Goal: Feedback & Contribution: Submit feedback/report problem

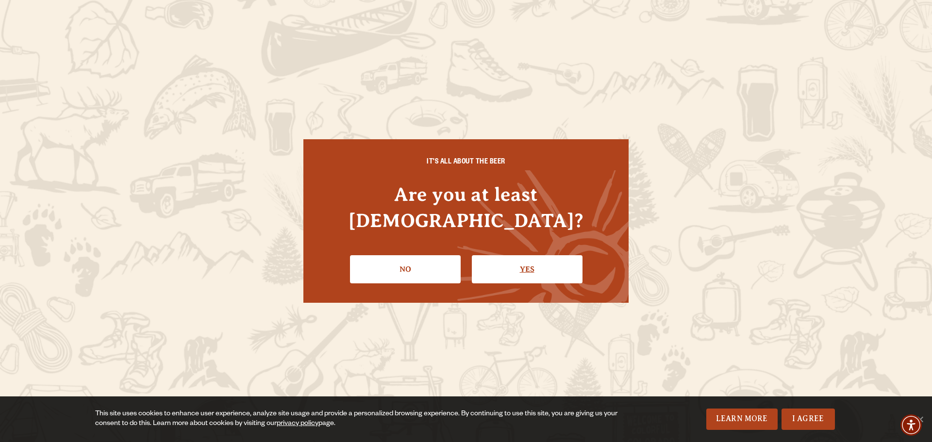
click at [528, 255] on link "Yes" at bounding box center [527, 269] width 111 height 28
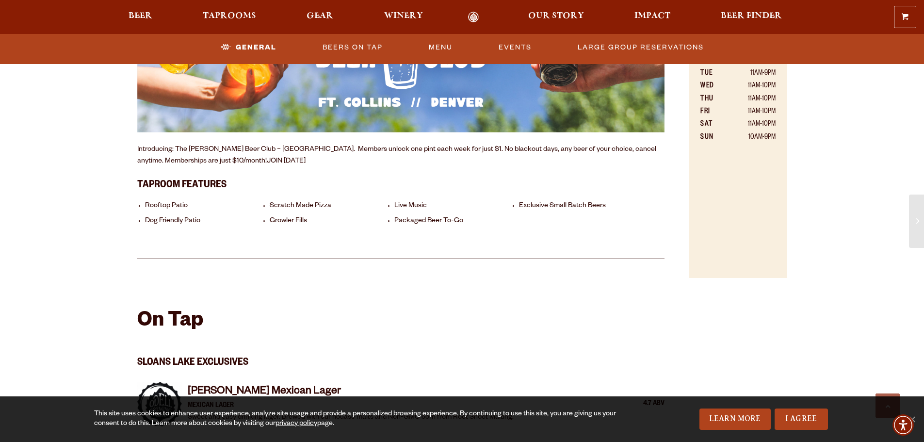
scroll to position [825, 0]
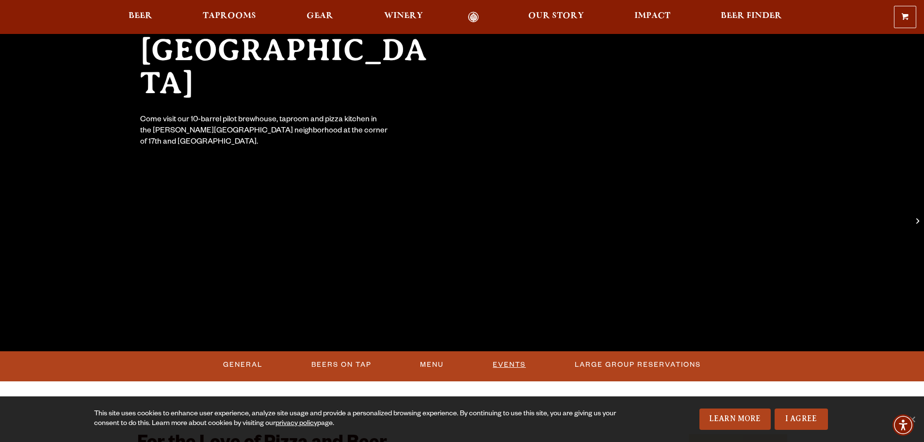
click at [504, 358] on link "Events" at bounding box center [509, 365] width 41 height 22
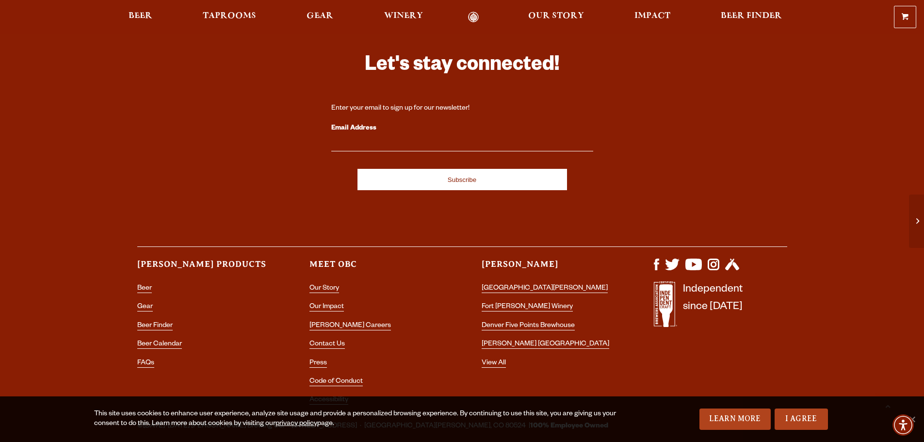
scroll to position [2849, 0]
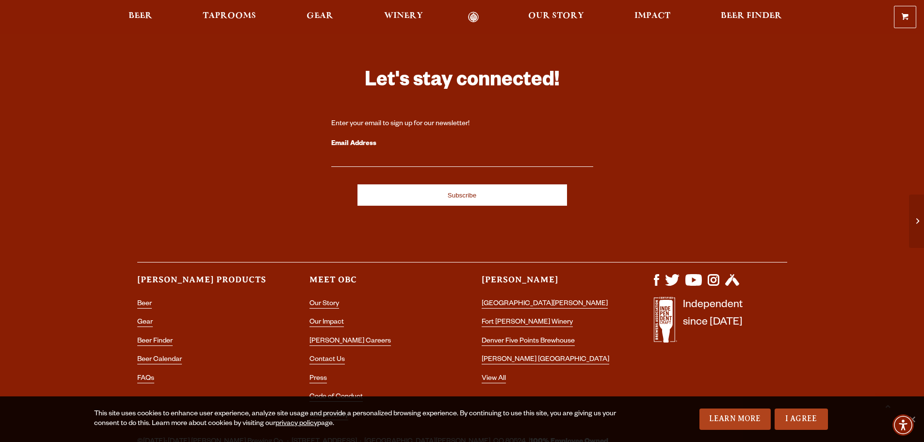
click at [356, 138] on label "Email Address" at bounding box center [462, 144] width 262 height 13
click at [356, 154] on input "Email Address" at bounding box center [462, 160] width 262 height 13
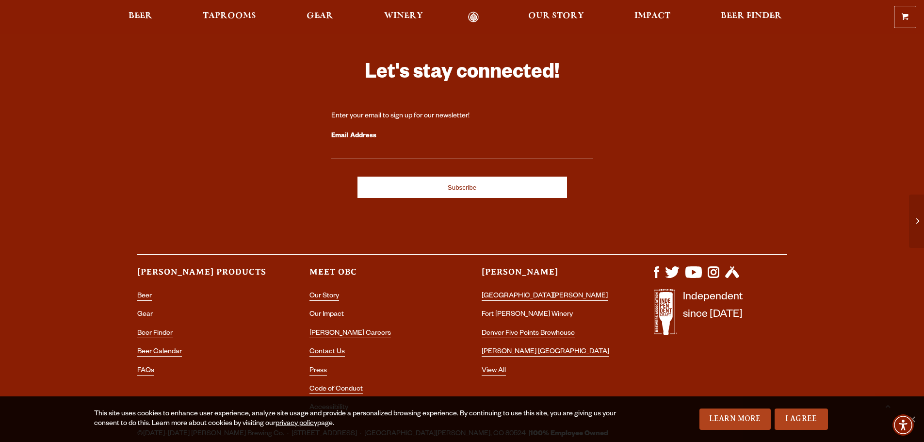
scroll to position [2863, 0]
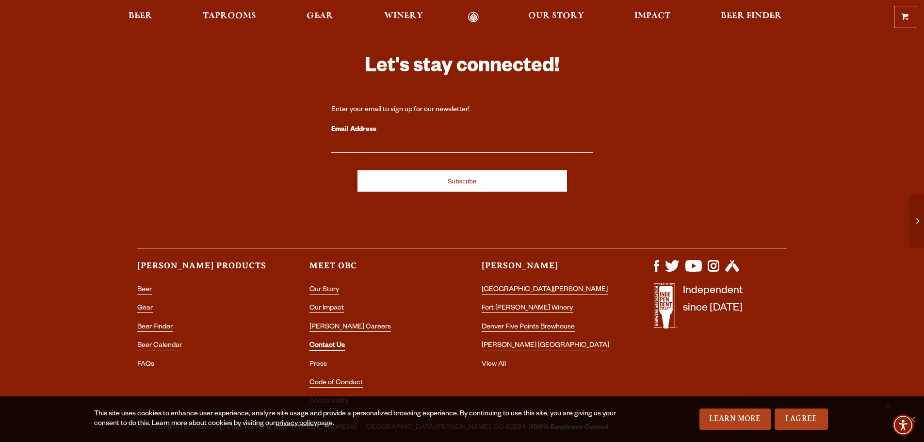
click at [335, 342] on link "Contact Us" at bounding box center [327, 346] width 35 height 9
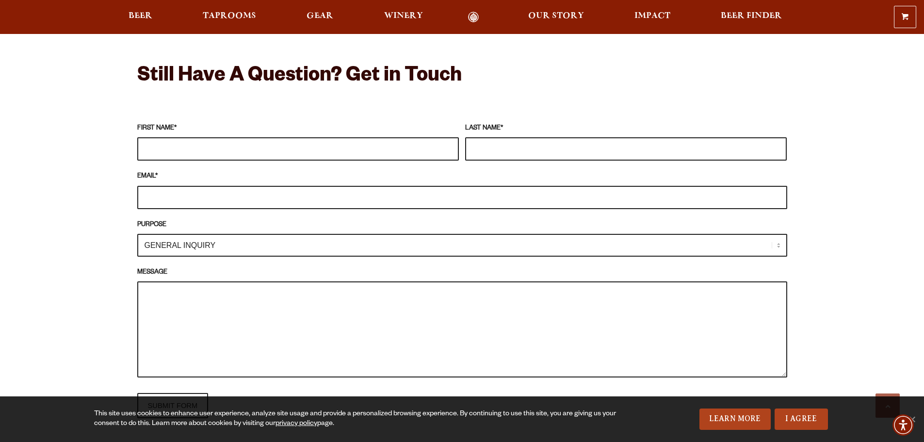
scroll to position [776, 0]
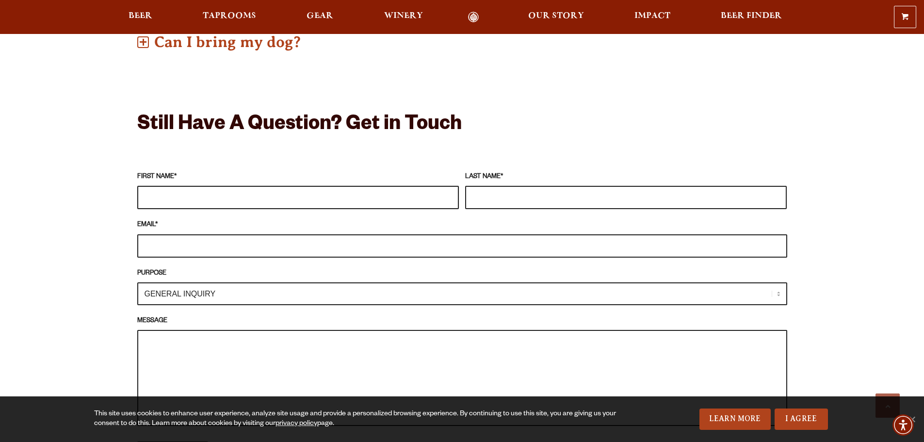
click at [176, 198] on input "FIRST NAME *" at bounding box center [298, 197] width 322 height 23
type input "[PERSON_NAME]"
type input "[PERSON_NAME][EMAIL_ADDRESS][PERSON_NAME][PERSON_NAME][DOMAIN_NAME]"
click at [210, 297] on select "GENERAL INQUIRY TAPROOM / BREWERY WINERY BOOK A TOUR MEDIA INQUIRY GEAR SHOP [P…" at bounding box center [462, 293] width 650 height 23
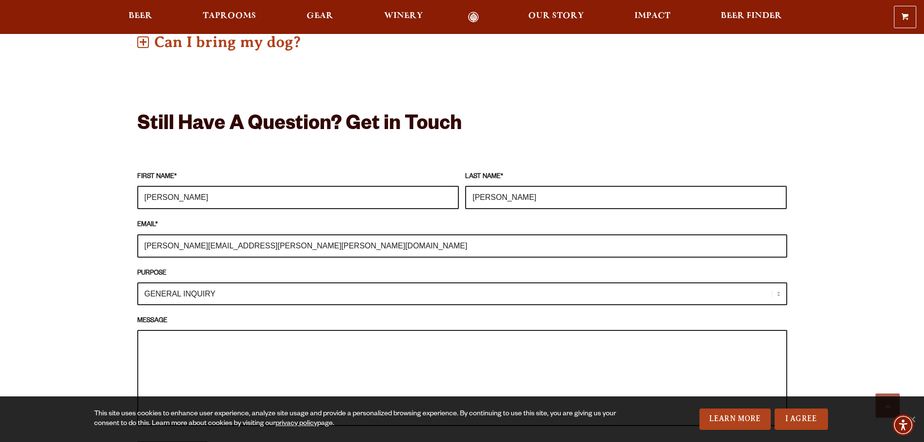
click at [106, 264] on div "Frequently Asked Questions What’s Your Shipping & Exchange Policy? Shipping: Ou…" at bounding box center [462, 260] width 924 height 1231
click at [187, 369] on textarea "MESSAGE" at bounding box center [462, 378] width 650 height 96
paste textarea "I’m reaching out on behalf of the Northern [US_STATE] University Alumni Denver …"
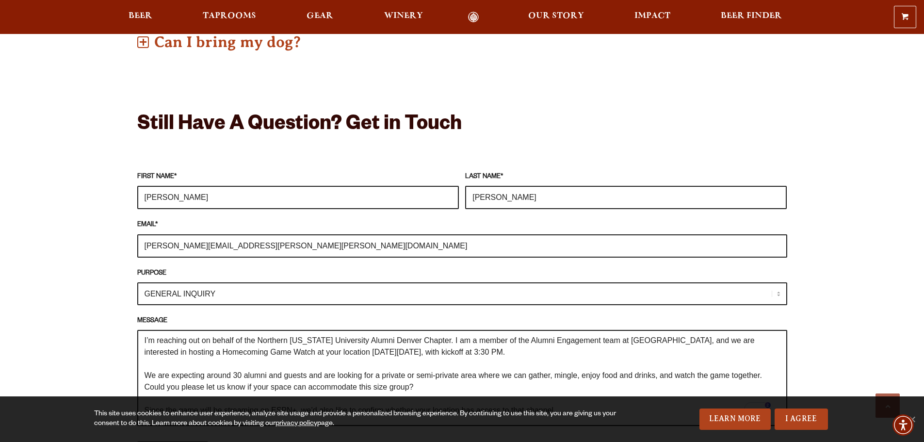
scroll to position [0, 0]
click at [145, 347] on textarea "I’m reaching out on behalf of the Northern [US_STATE] University Alumni Denver …" at bounding box center [462, 378] width 650 height 96
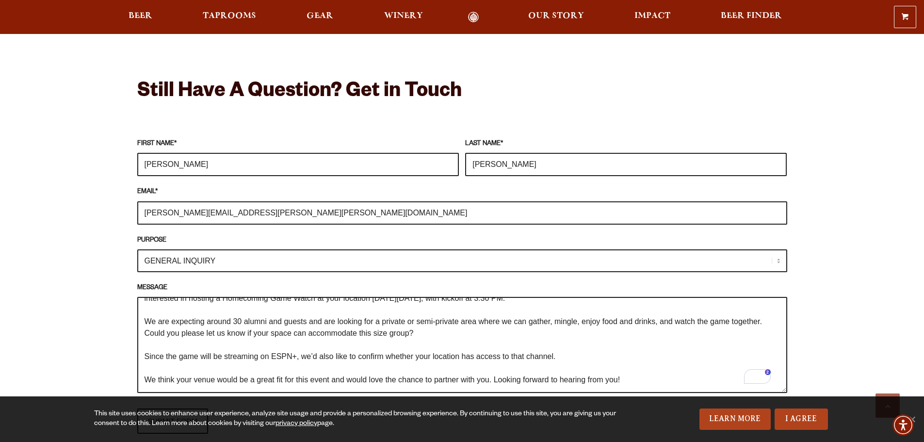
scroll to position [825, 0]
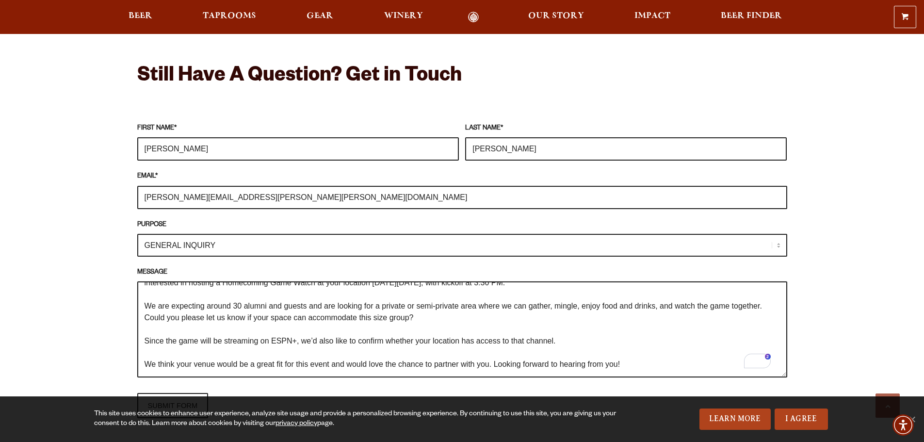
click at [562, 340] on textarea "Hello, I’m reaching out on behalf of the Northern [US_STATE] University Alumni …" at bounding box center [462, 329] width 650 height 96
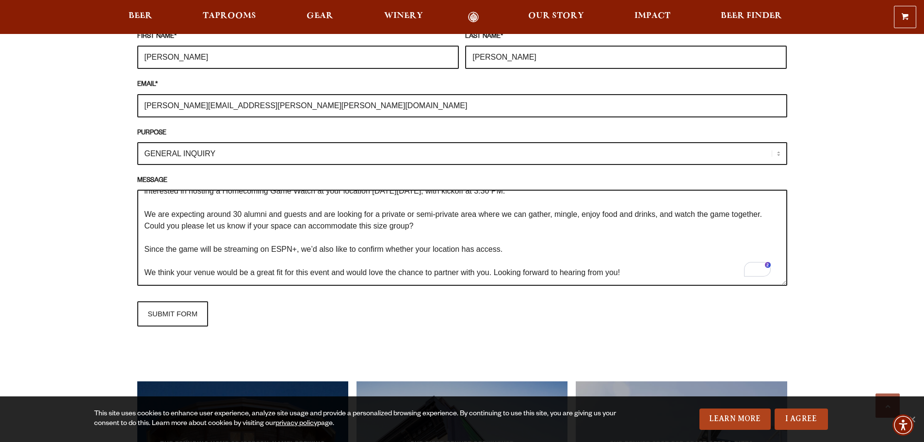
scroll to position [922, 0]
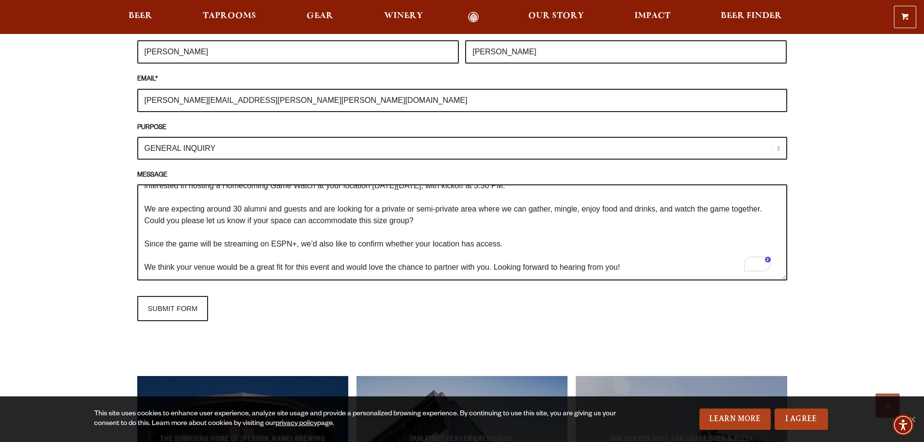
click at [642, 271] on textarea "Hello, I’m reaching out on behalf of the Northern [US_STATE] University Alumni …" at bounding box center [462, 232] width 650 height 96
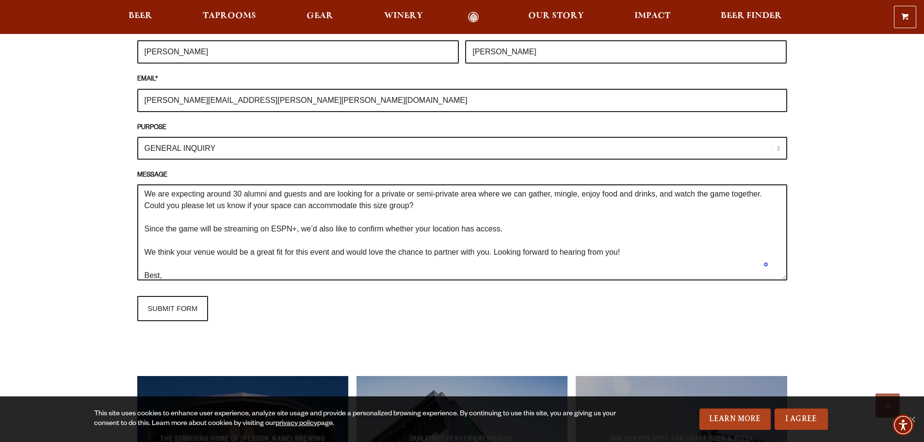
scroll to position [0, 0]
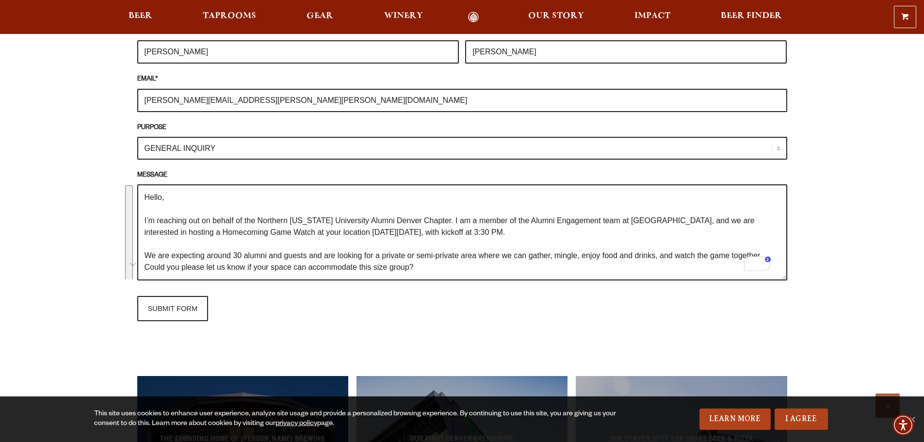
drag, startPoint x: 200, startPoint y: 273, endPoint x: 136, endPoint y: 199, distance: 97.7
click at [136, 199] on div "Frequently Asked Questions What’s Your Shipping & Exchange Policy? Shipping: Ou…" at bounding box center [462, 114] width 699 height 1231
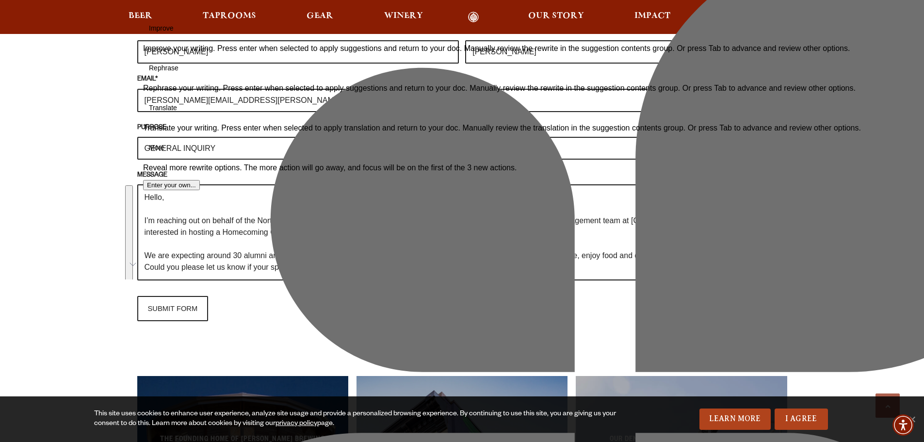
type textarea "Hello, I’m reaching out on behalf of the Northern Arizona University Alumni Den…"
click at [400, 338] on div "Frequently Asked Questions What’s Your Shipping & Exchange Policy? Shipping: Ou…" at bounding box center [462, 114] width 650 height 1183
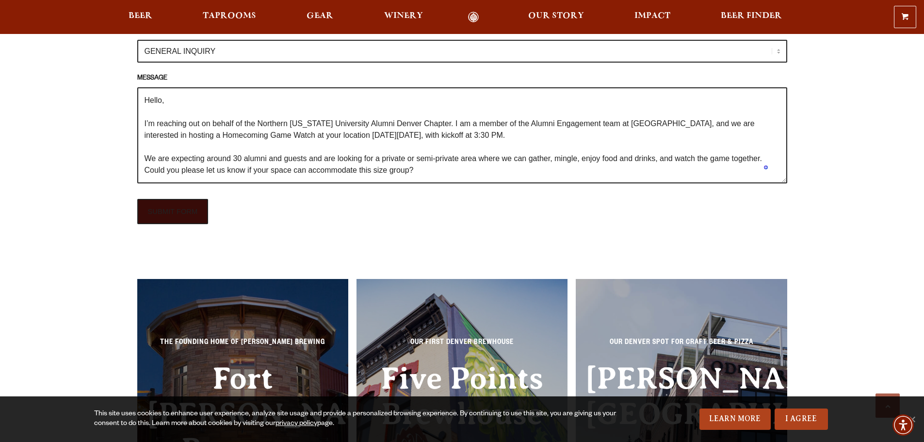
click at [176, 212] on input "SUBMIT FORM" at bounding box center [172, 211] width 71 height 25
type input "Sending"
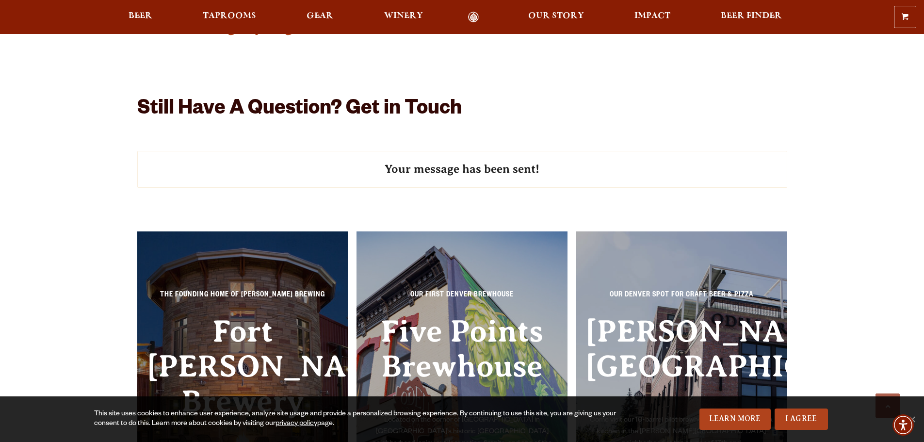
scroll to position [922, 0]
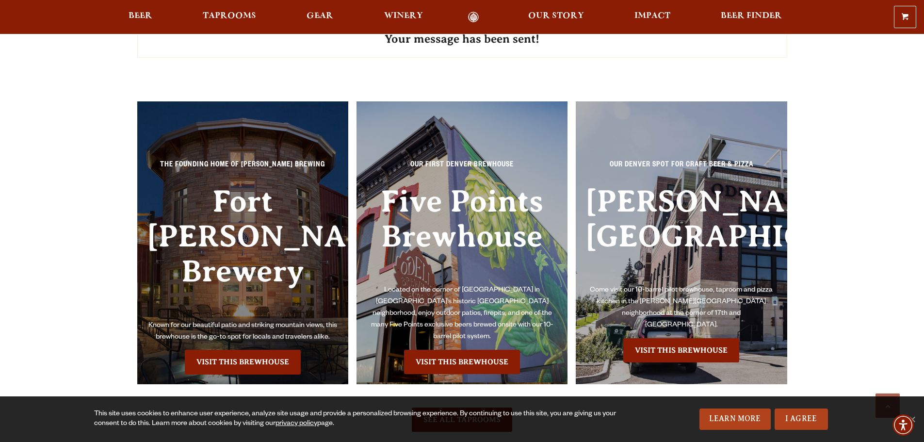
click at [697, 215] on h3 "[PERSON_NAME][GEOGRAPHIC_DATA]" at bounding box center [682, 234] width 192 height 101
click at [660, 340] on link "Visit this Brewhouse" at bounding box center [682, 350] width 116 height 24
